Goal: Contribute content: Contribute content

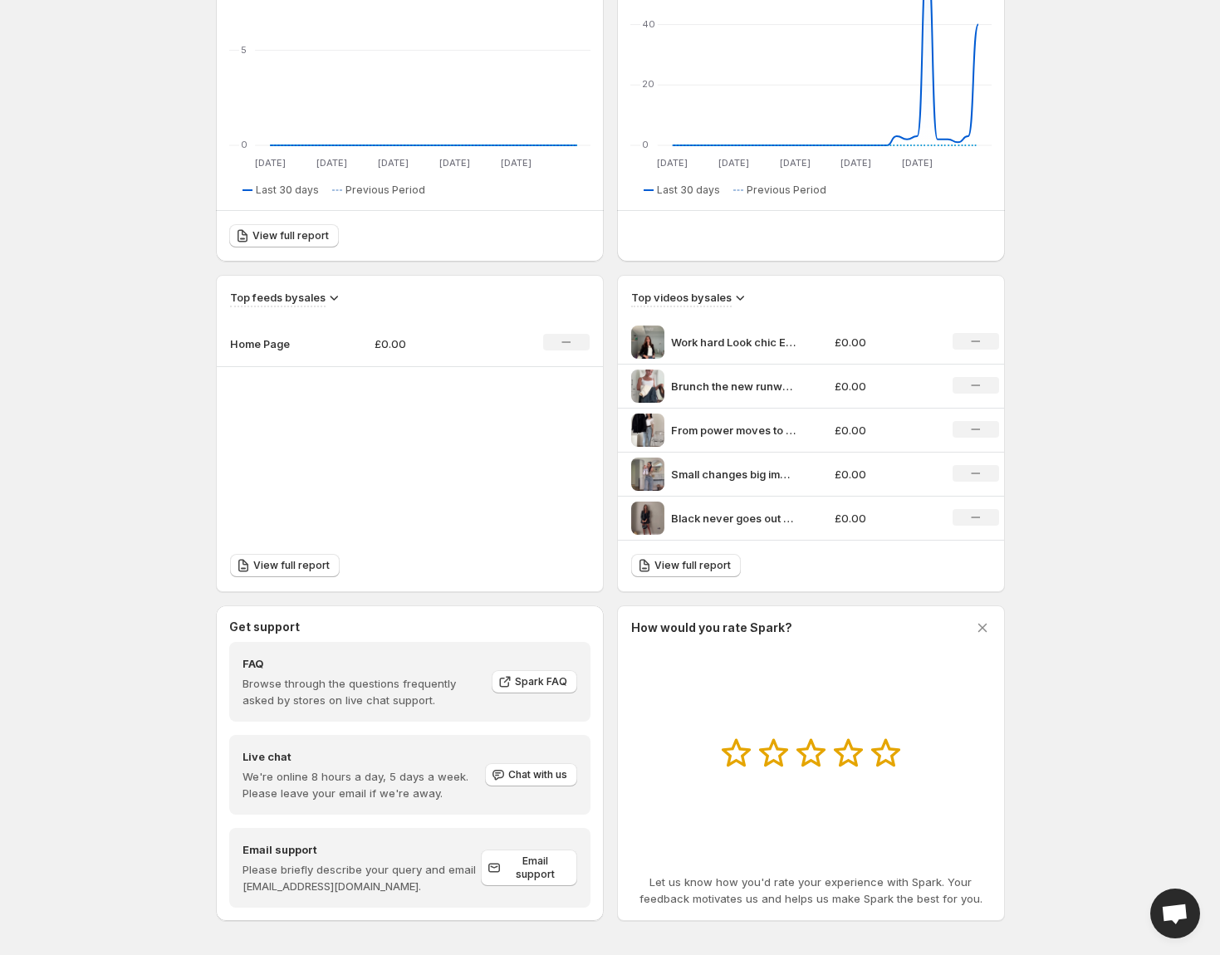
scroll to position [317, 0]
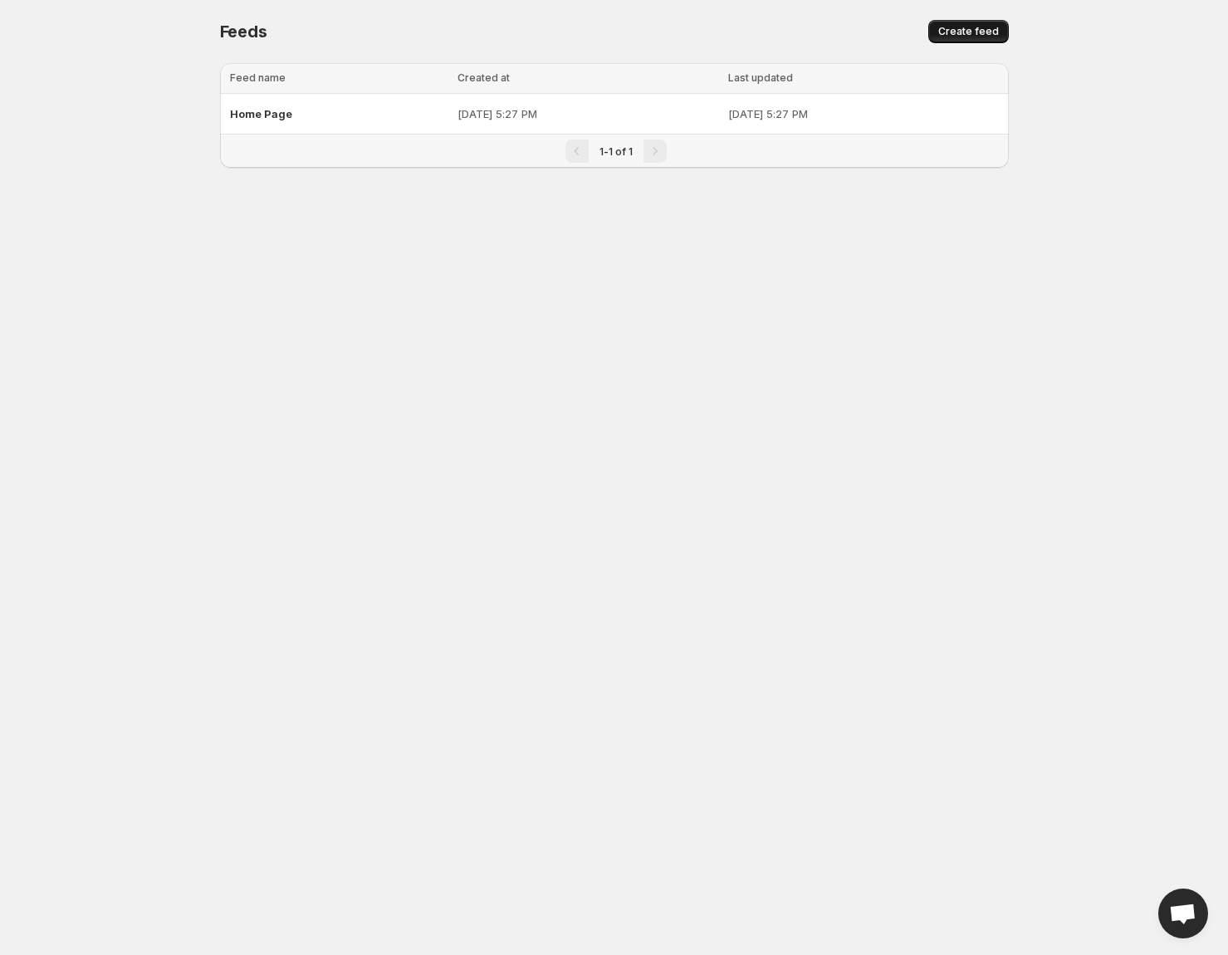
click at [948, 37] on span "Create feed" at bounding box center [968, 31] width 61 height 13
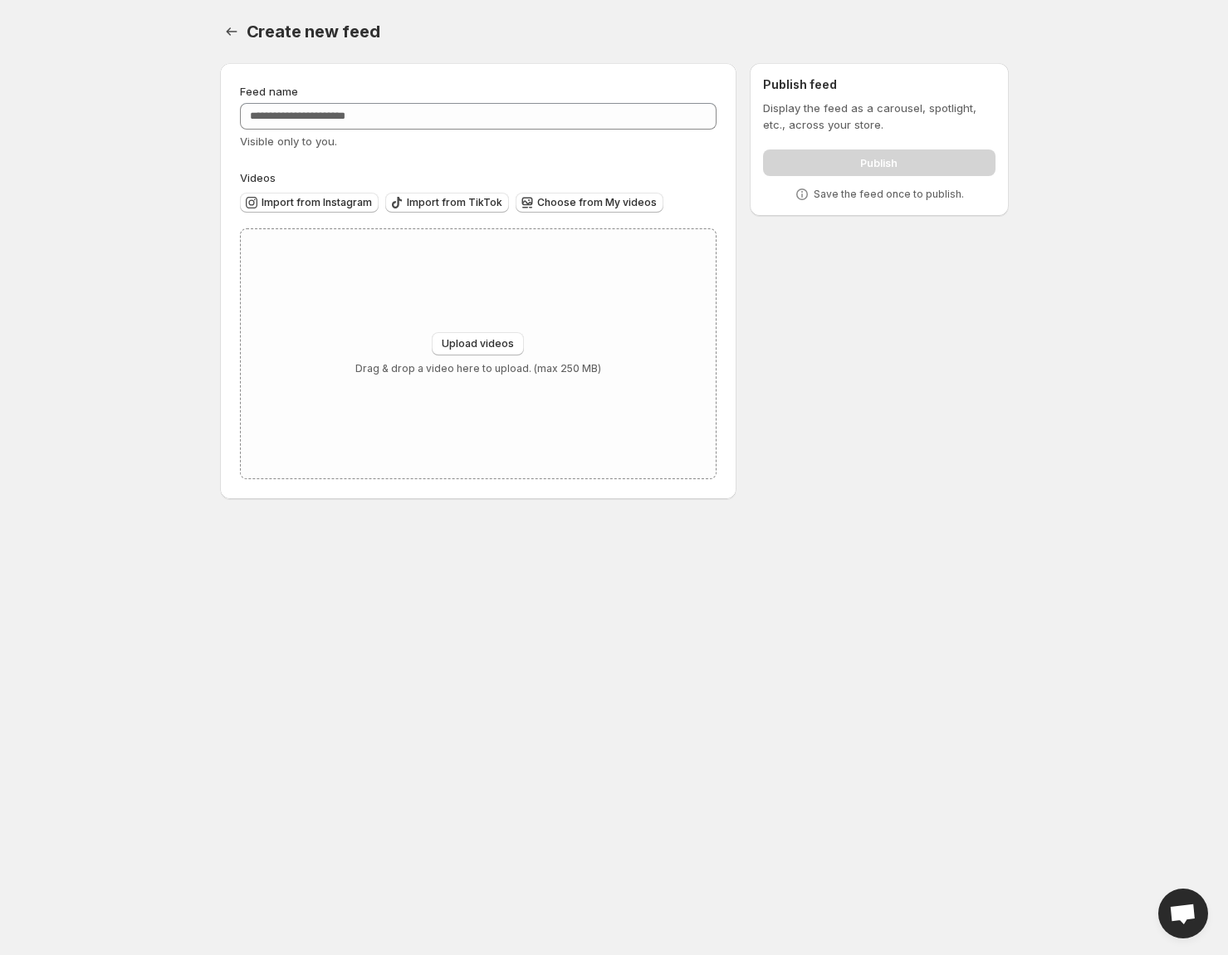
click at [481, 99] on div "Feed name" at bounding box center [479, 91] width 478 height 17
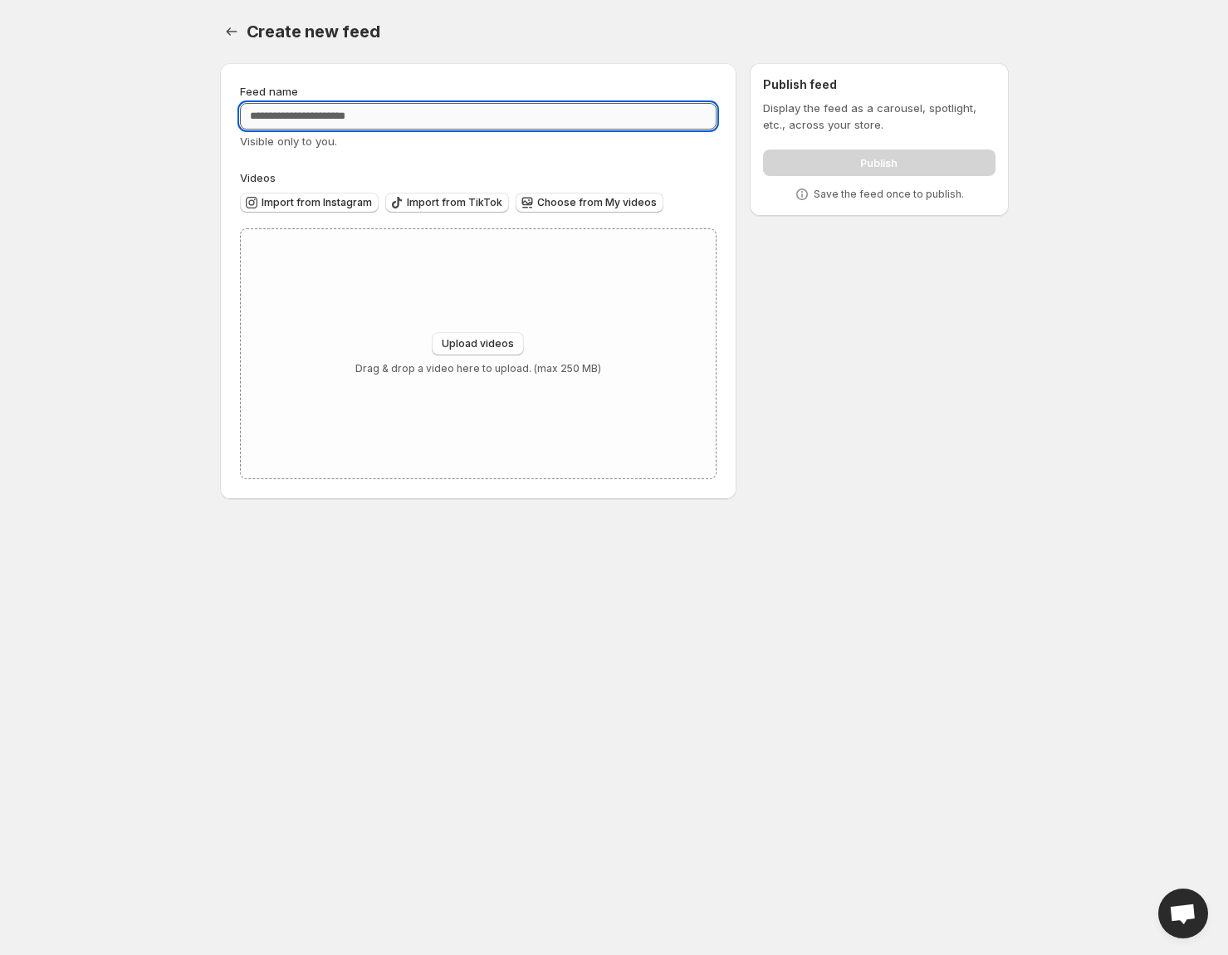
click at [478, 115] on input "Feed name" at bounding box center [479, 116] width 478 height 27
paste input "**********"
type input "**********"
click at [495, 333] on button "Upload videos" at bounding box center [478, 343] width 92 height 23
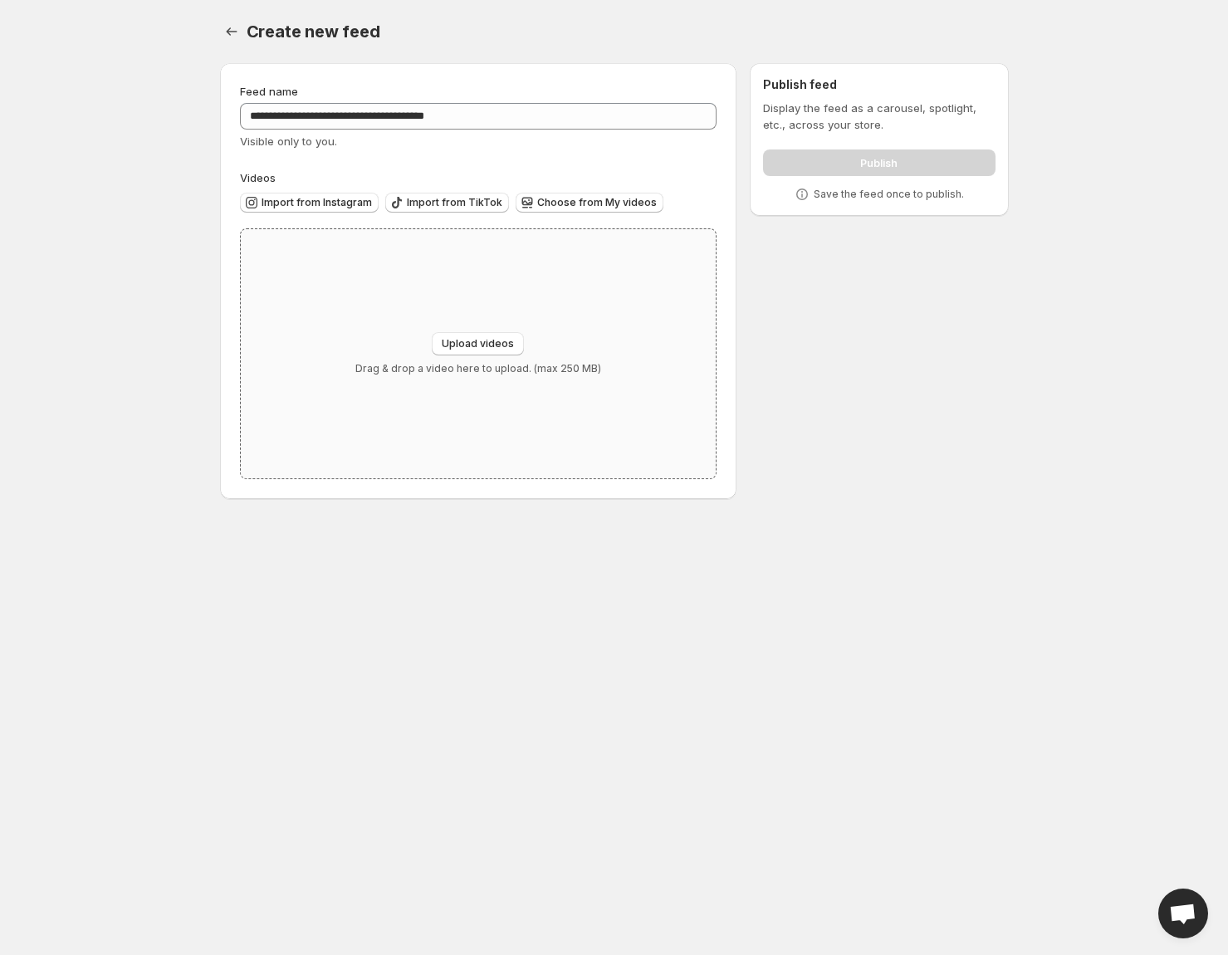
click at [365, 371] on p "Drag & drop a video here to upload. (max 250 MB)" at bounding box center [478, 368] width 246 height 13
type input "**********"
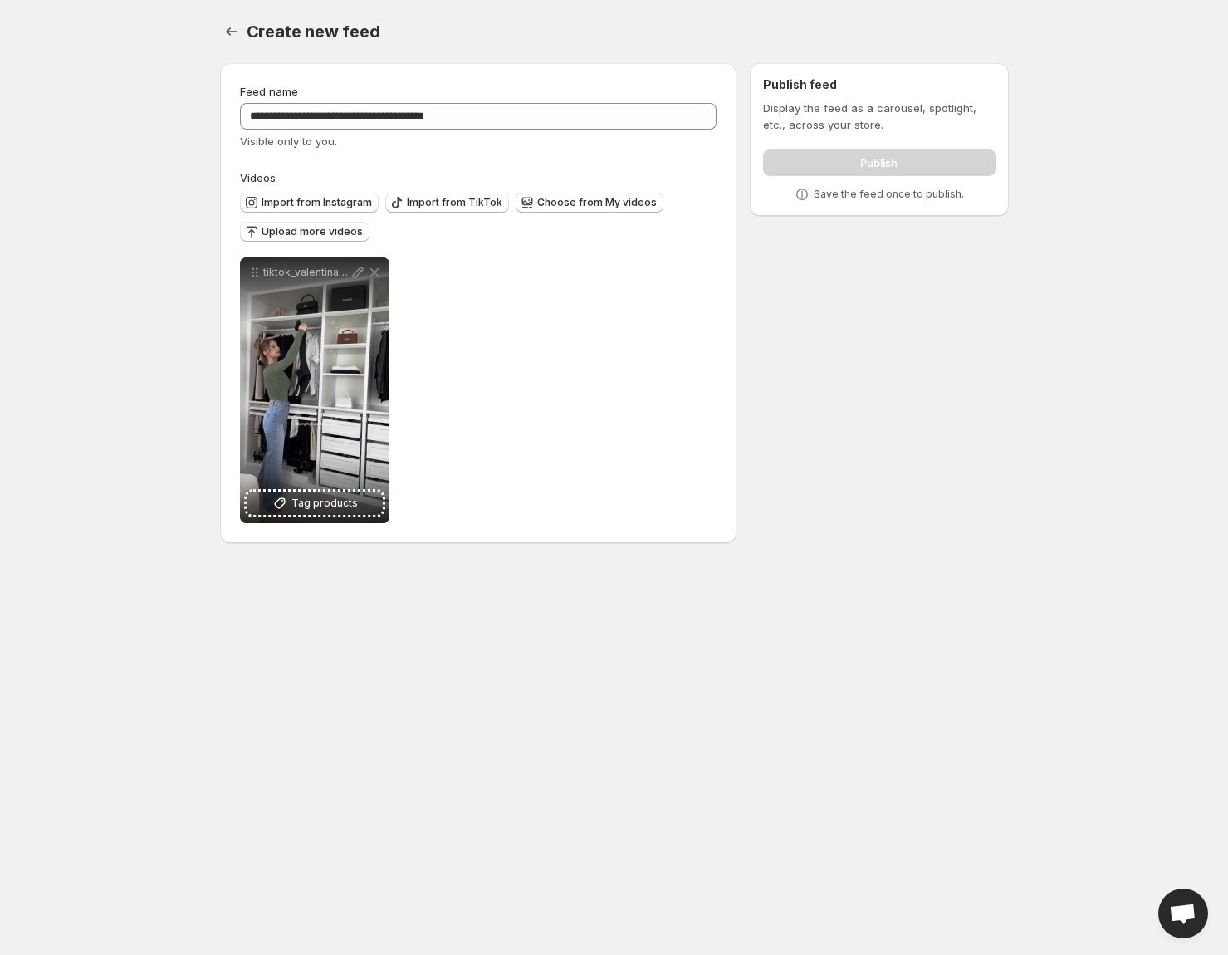
click at [819, 161] on div "Publish" at bounding box center [879, 159] width 232 height 33
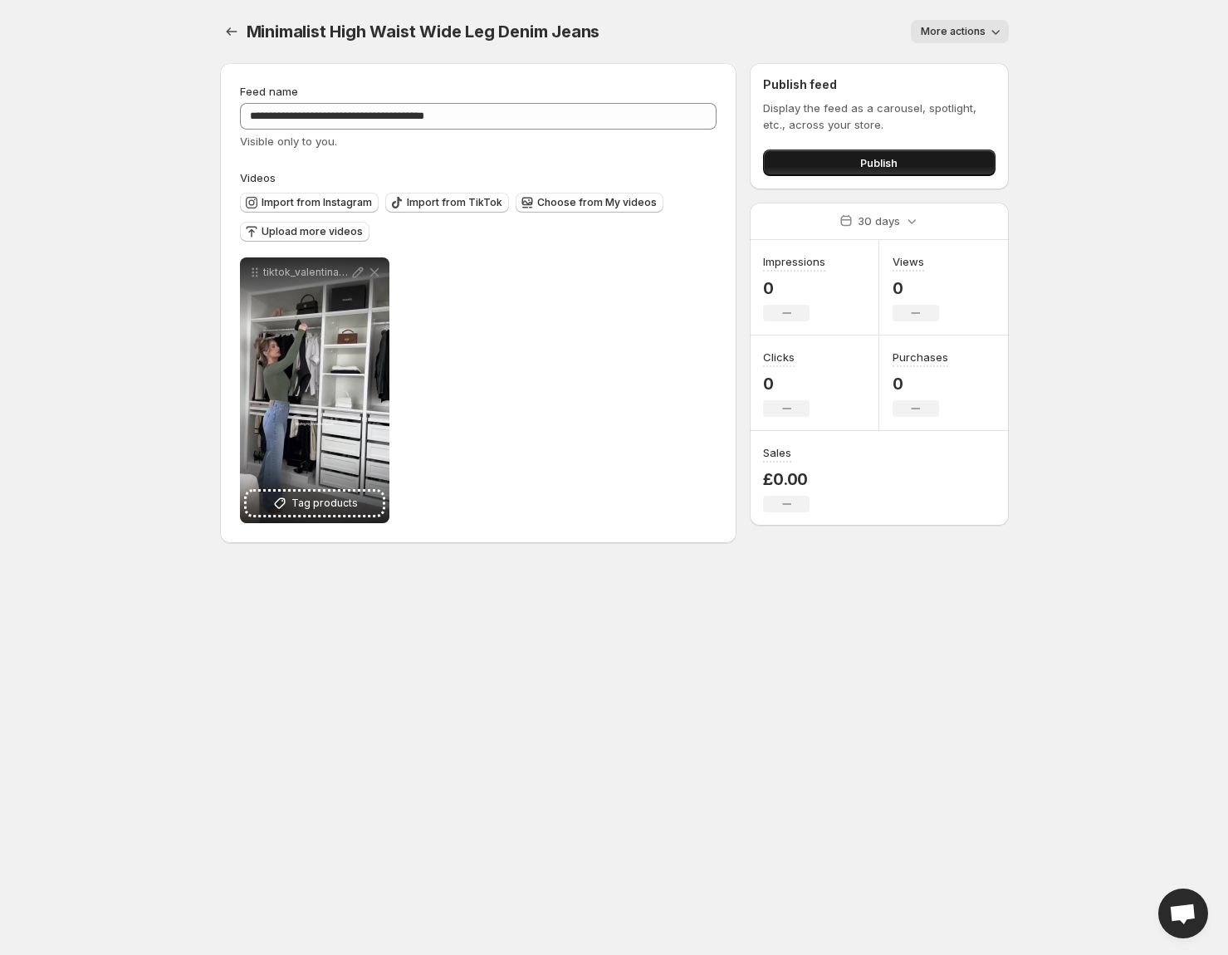
click at [863, 162] on span "Publish" at bounding box center [878, 162] width 37 height 17
click at [925, 150] on button "Publish" at bounding box center [879, 162] width 232 height 27
click at [836, 154] on button "Publish" at bounding box center [879, 162] width 232 height 27
click at [997, 35] on icon "button" at bounding box center [995, 31] width 17 height 17
click at [211, 18] on div "**********" at bounding box center [614, 281] width 829 height 563
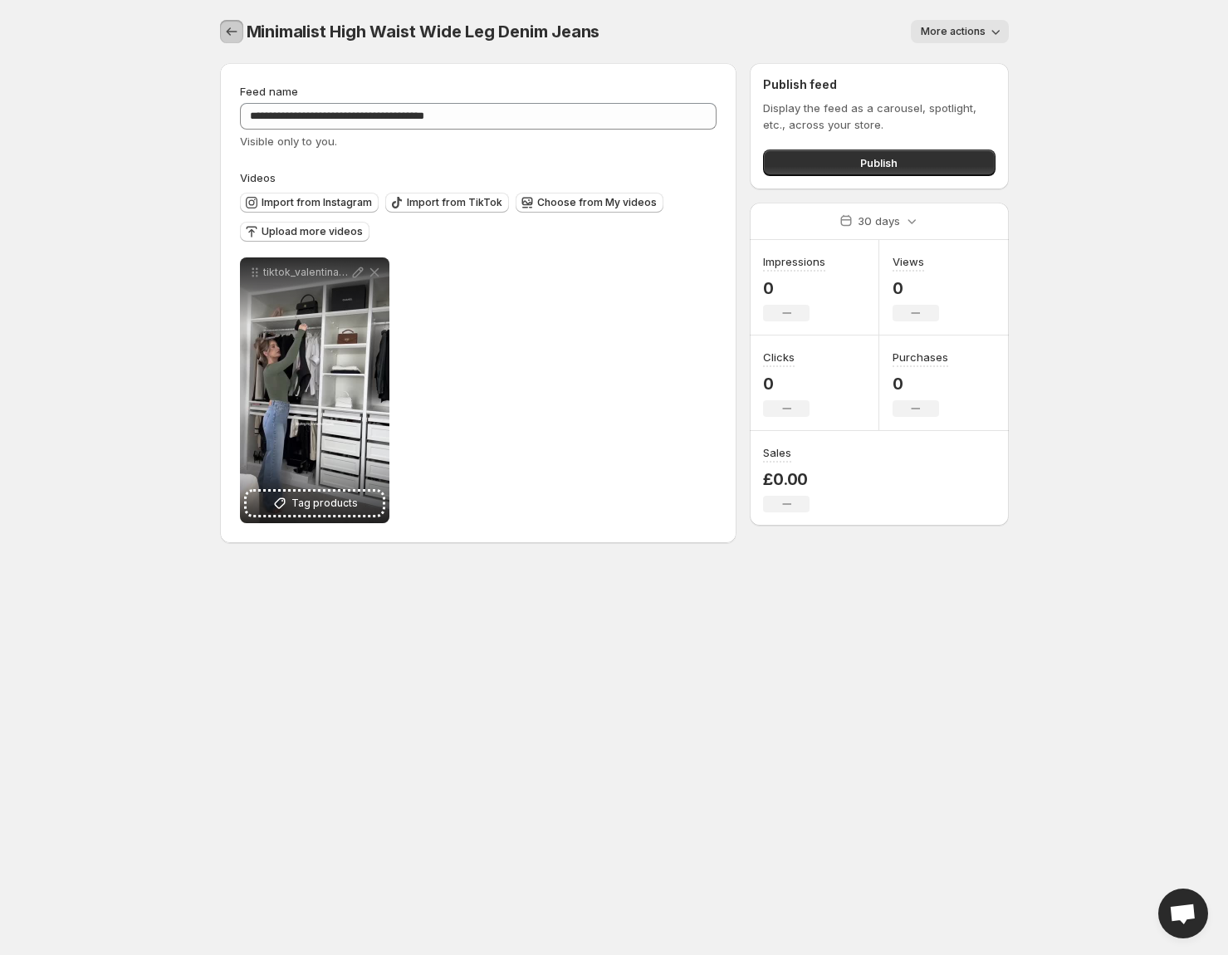
click at [238, 32] on icon "Settings" at bounding box center [231, 31] width 17 height 17
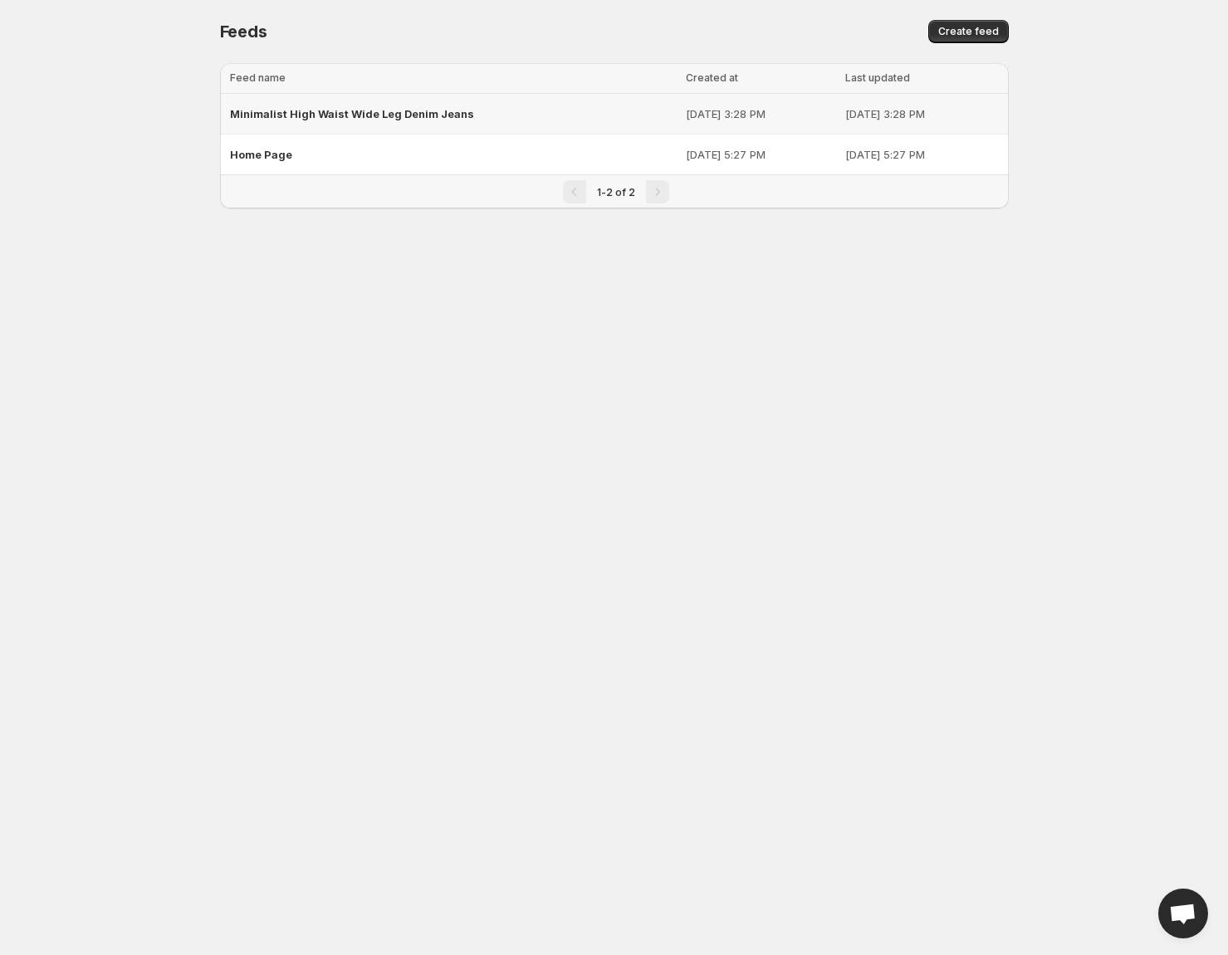
click at [379, 120] on div "Minimalist High Waist Wide Leg Denim Jeans" at bounding box center [453, 114] width 446 height 30
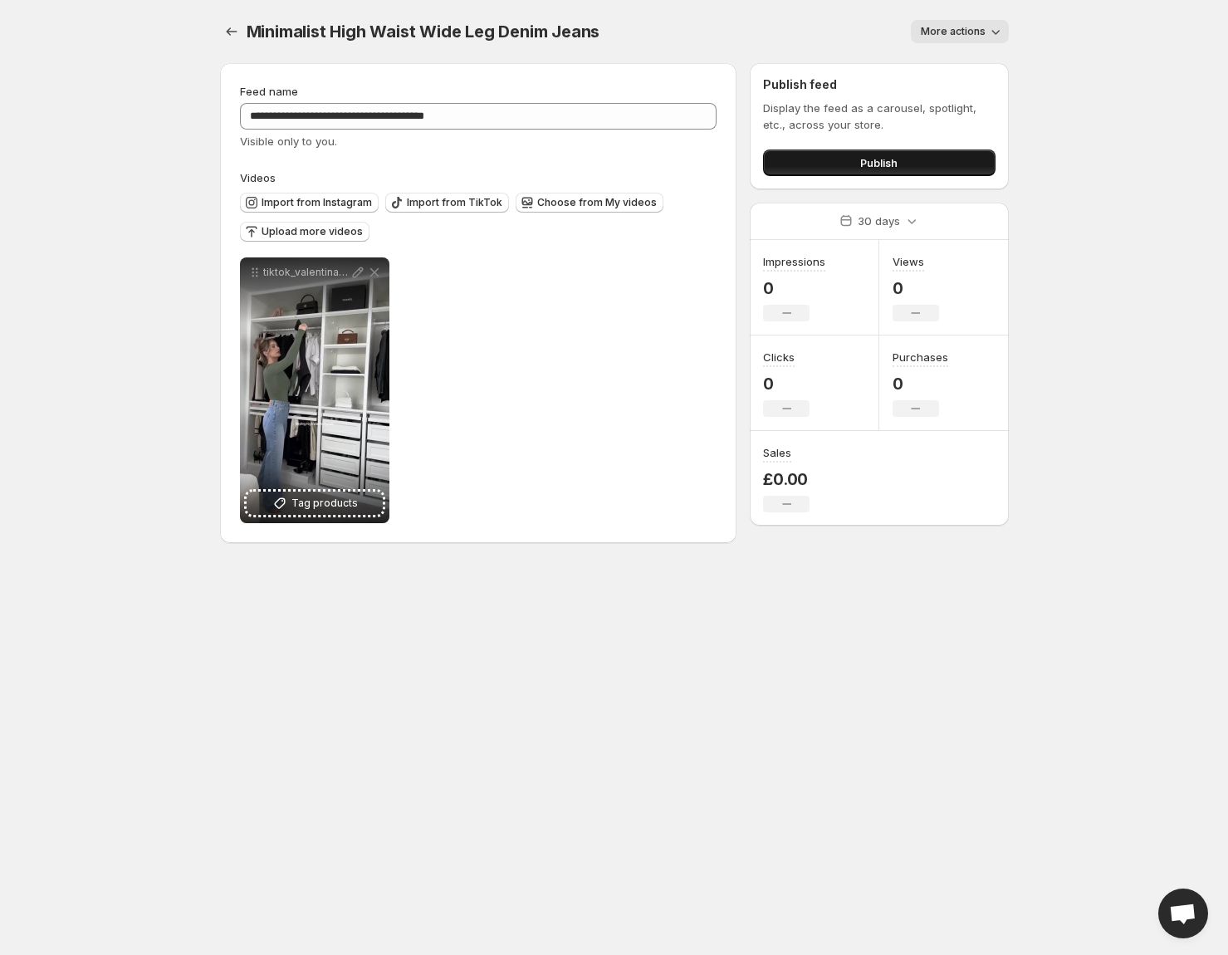
click at [771, 166] on button "Publish" at bounding box center [879, 162] width 232 height 27
click at [864, 164] on span "Publish" at bounding box center [878, 162] width 37 height 17
click at [972, 27] on span "More actions" at bounding box center [953, 31] width 65 height 13
click at [1114, 277] on body "**********" at bounding box center [614, 477] width 1228 height 955
click at [232, 29] on icon "Settings" at bounding box center [231, 31] width 17 height 17
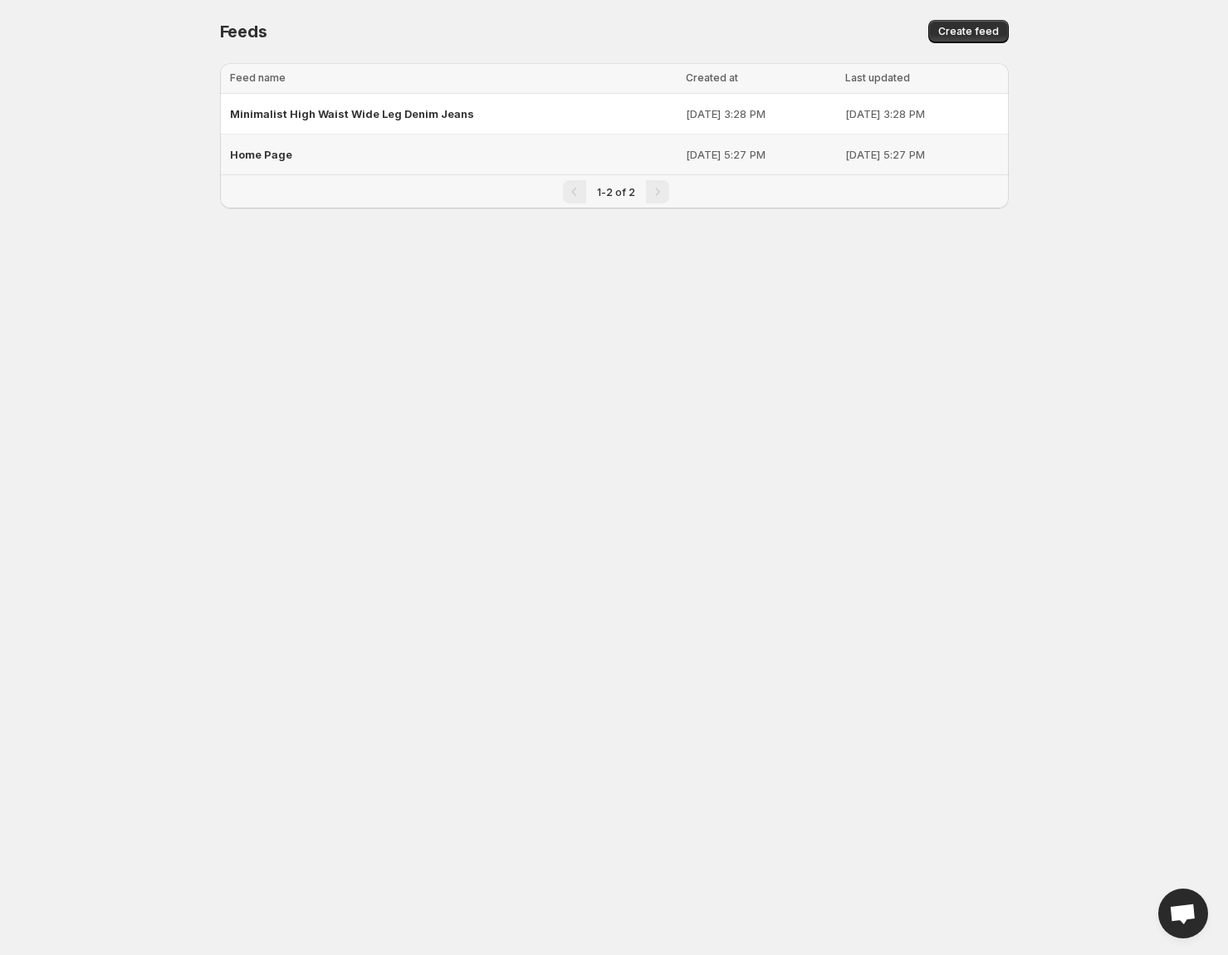
click at [310, 154] on div "Home Page" at bounding box center [453, 155] width 446 height 30
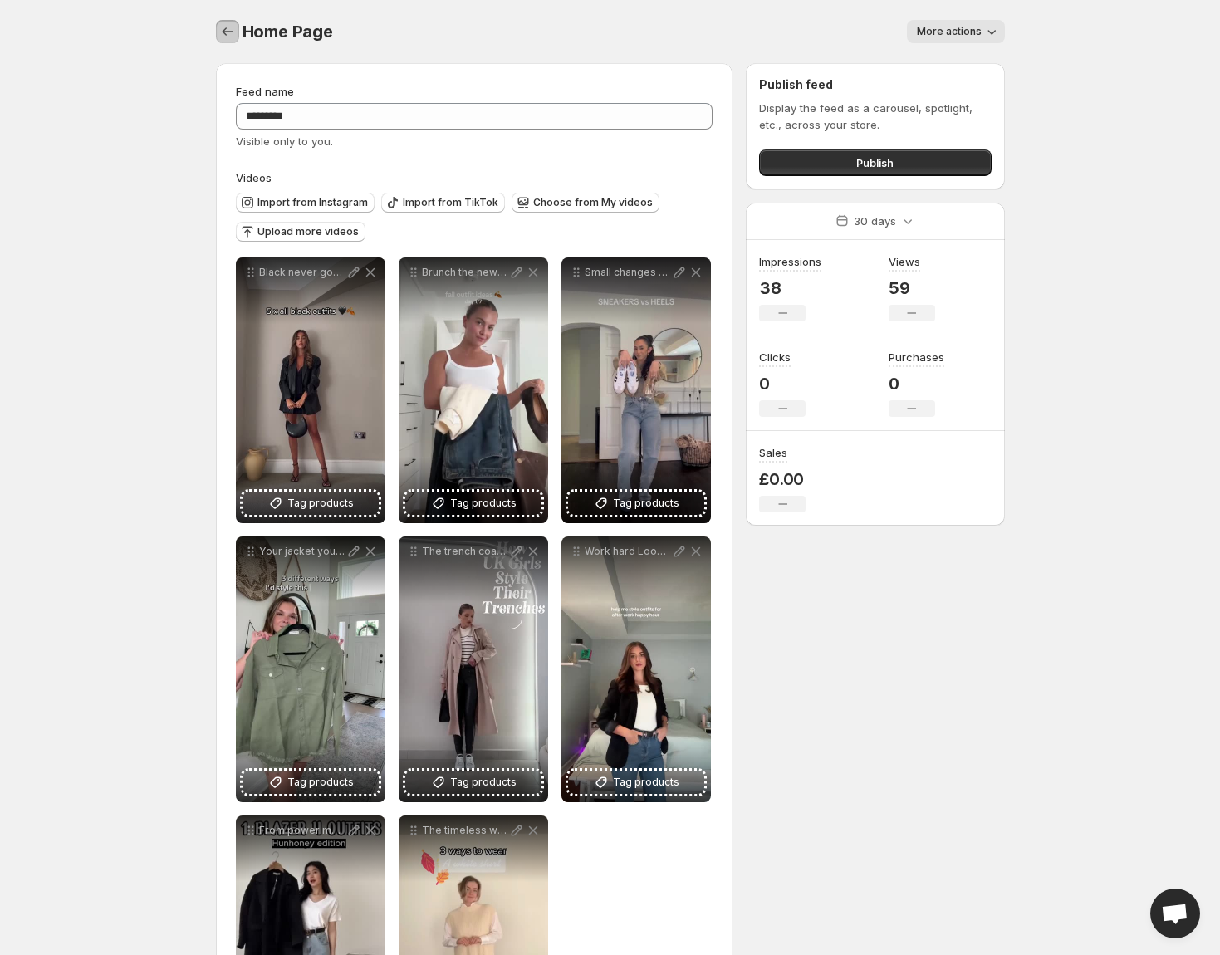
click at [227, 33] on icon "Settings" at bounding box center [227, 31] width 17 height 17
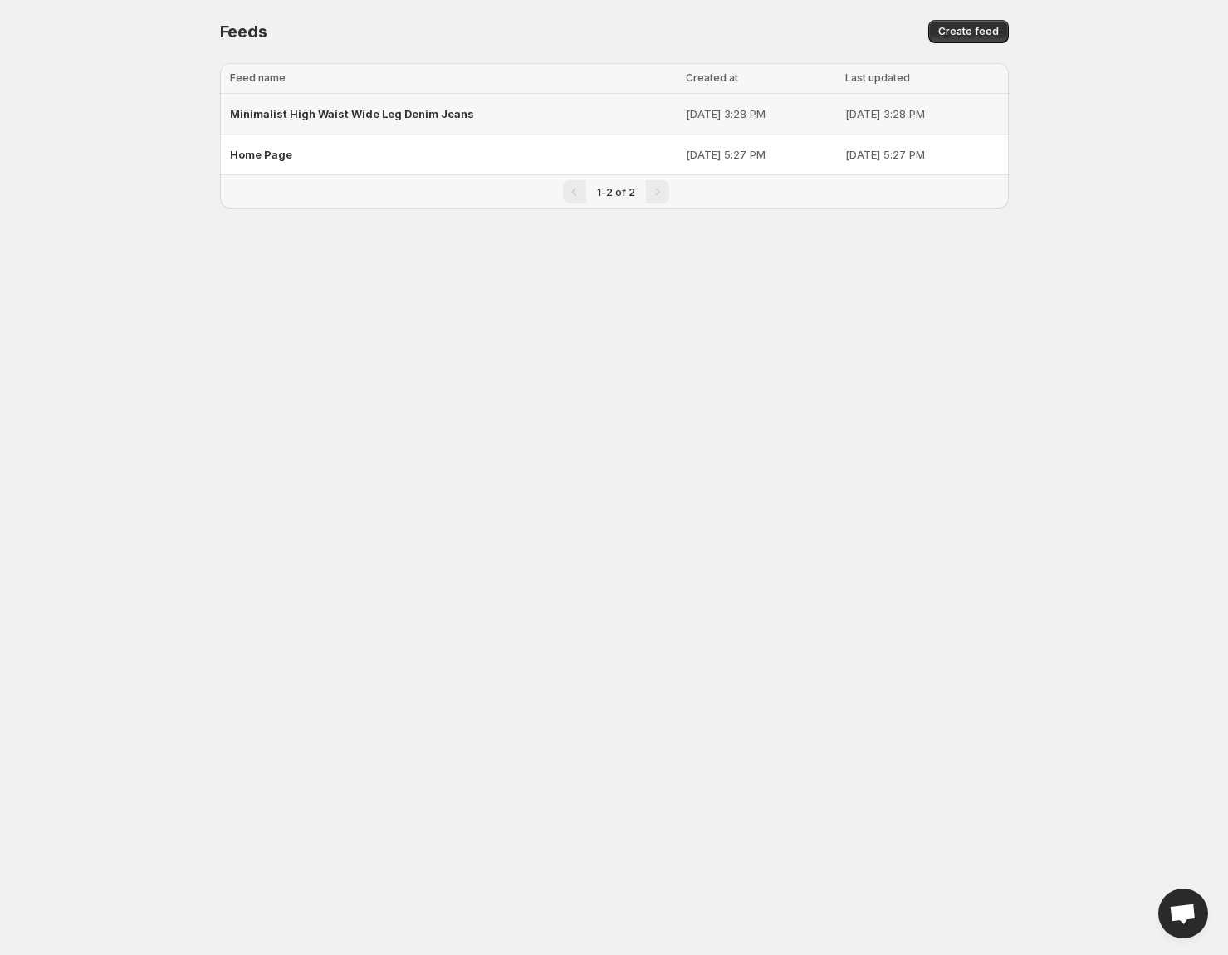
click at [560, 105] on div "Minimalist High Waist Wide Leg Denim Jeans" at bounding box center [453, 114] width 446 height 30
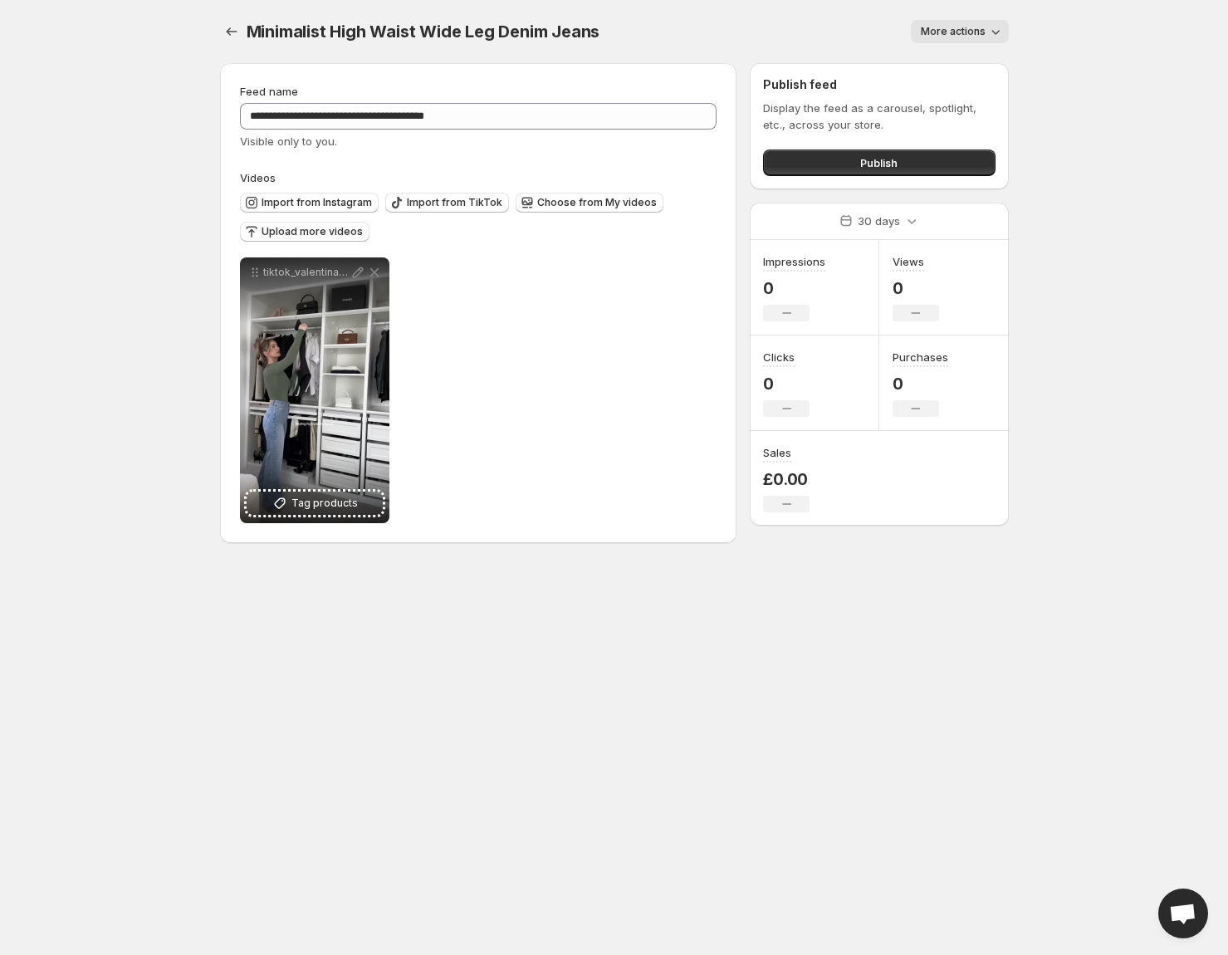
click at [242, 42] on div at bounding box center [233, 31] width 27 height 23
click at [228, 26] on icon "Settings" at bounding box center [231, 31] width 17 height 17
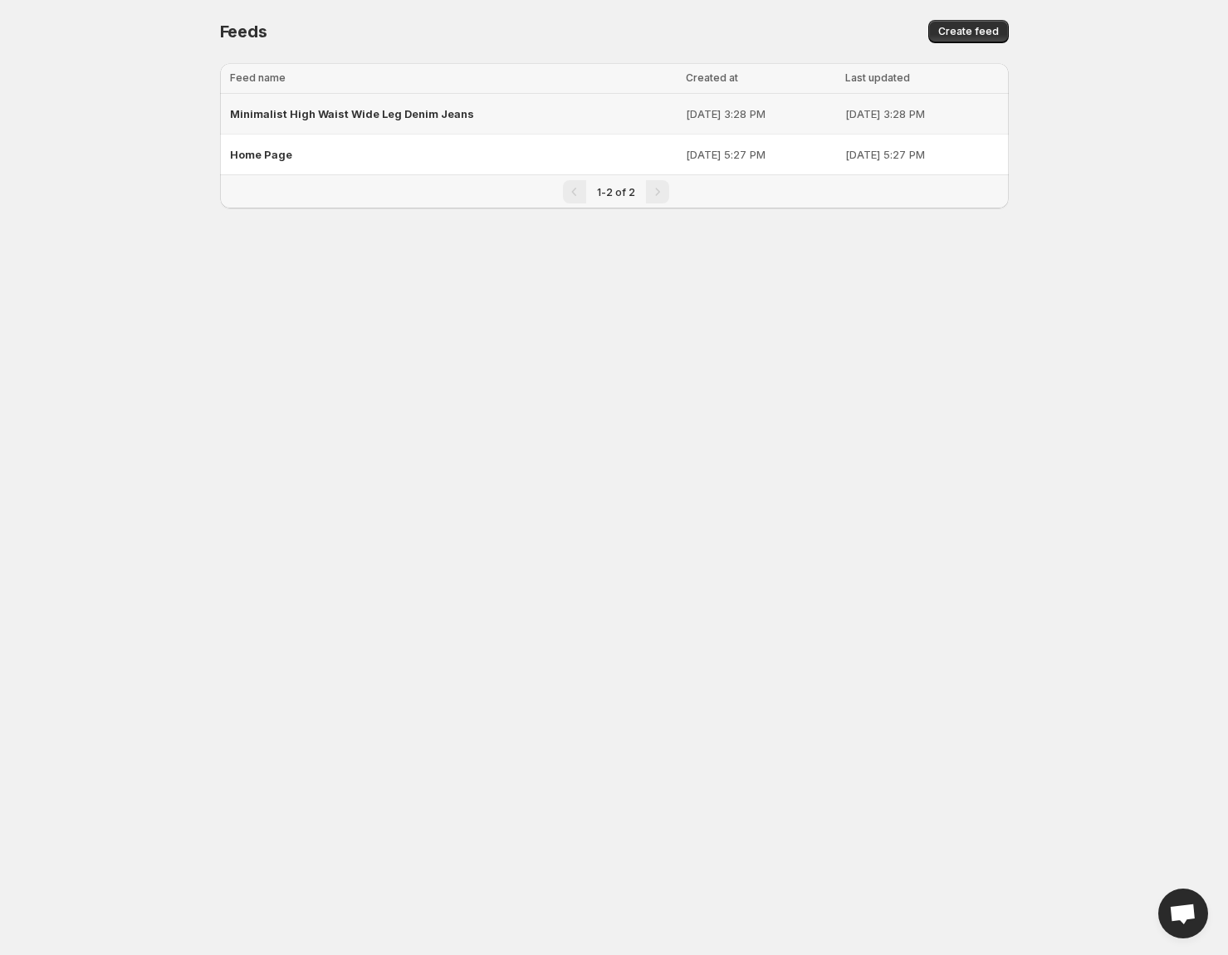
click at [414, 117] on span "Minimalist High Waist Wide Leg Denim Jeans" at bounding box center [352, 113] width 244 height 13
